Goal: Information Seeking & Learning: Learn about a topic

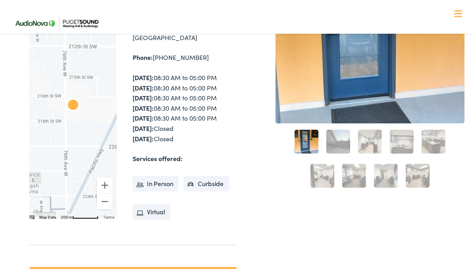
scroll to position [133, 0]
click at [346, 142] on link "2" at bounding box center [339, 141] width 24 height 24
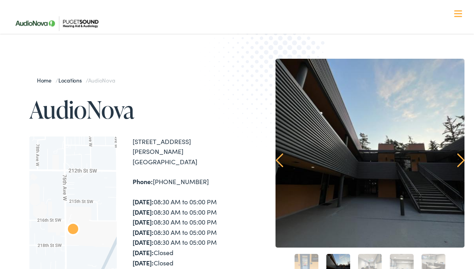
scroll to position [0, 0]
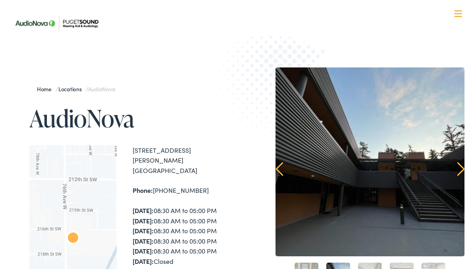
click at [460, 168] on link "Next" at bounding box center [462, 169] width 8 height 14
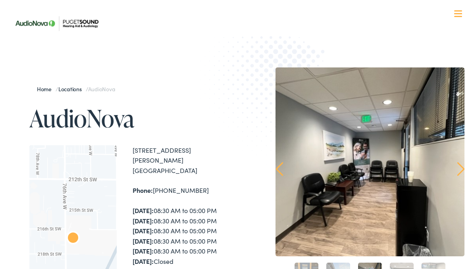
click at [462, 168] on link "Next" at bounding box center [462, 169] width 8 height 14
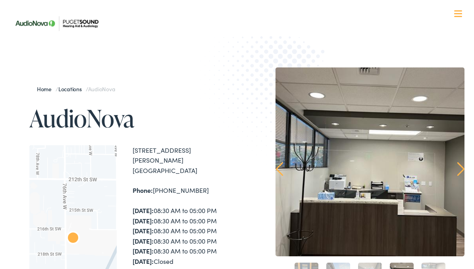
click at [462, 168] on link "Next" at bounding box center [462, 169] width 8 height 14
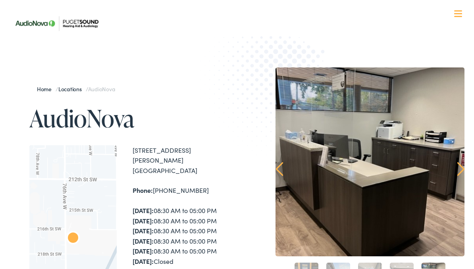
click at [462, 168] on link "Next" at bounding box center [462, 169] width 8 height 14
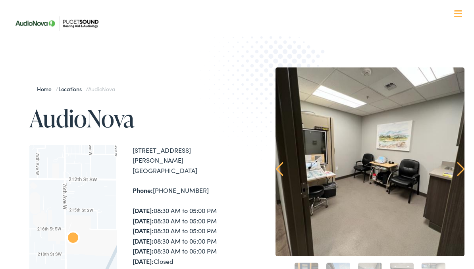
click at [462, 168] on link "Next" at bounding box center [462, 169] width 8 height 14
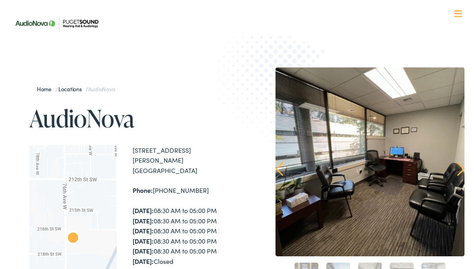
click at [462, 168] on link "Next" at bounding box center [462, 169] width 8 height 14
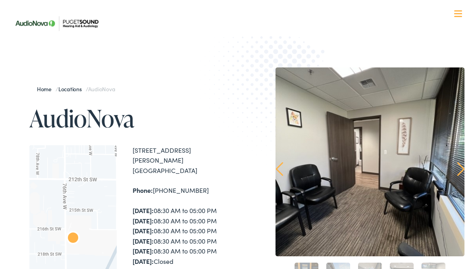
click at [462, 168] on link "Next" at bounding box center [462, 169] width 8 height 14
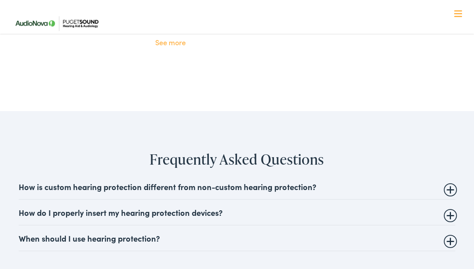
scroll to position [1920, 0]
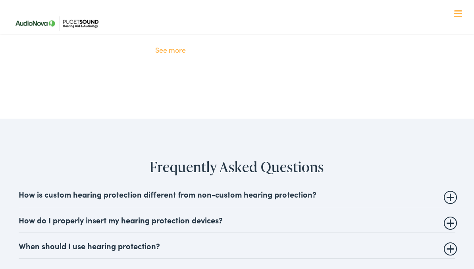
click at [452, 215] on summary "How do I properly insert my hearing protection devices?" at bounding box center [237, 220] width 437 height 10
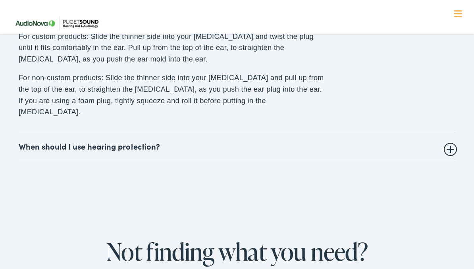
scroll to position [2154, 0]
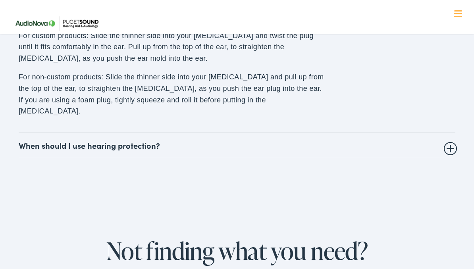
click at [320, 141] on summary "When should I use hearing protection?" at bounding box center [237, 146] width 437 height 10
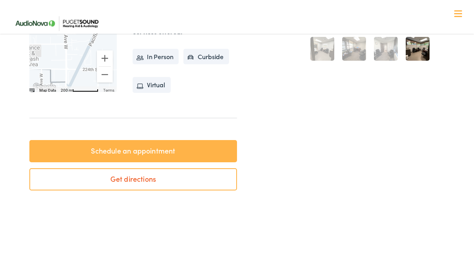
scroll to position [260, 0]
